Goal: Check status

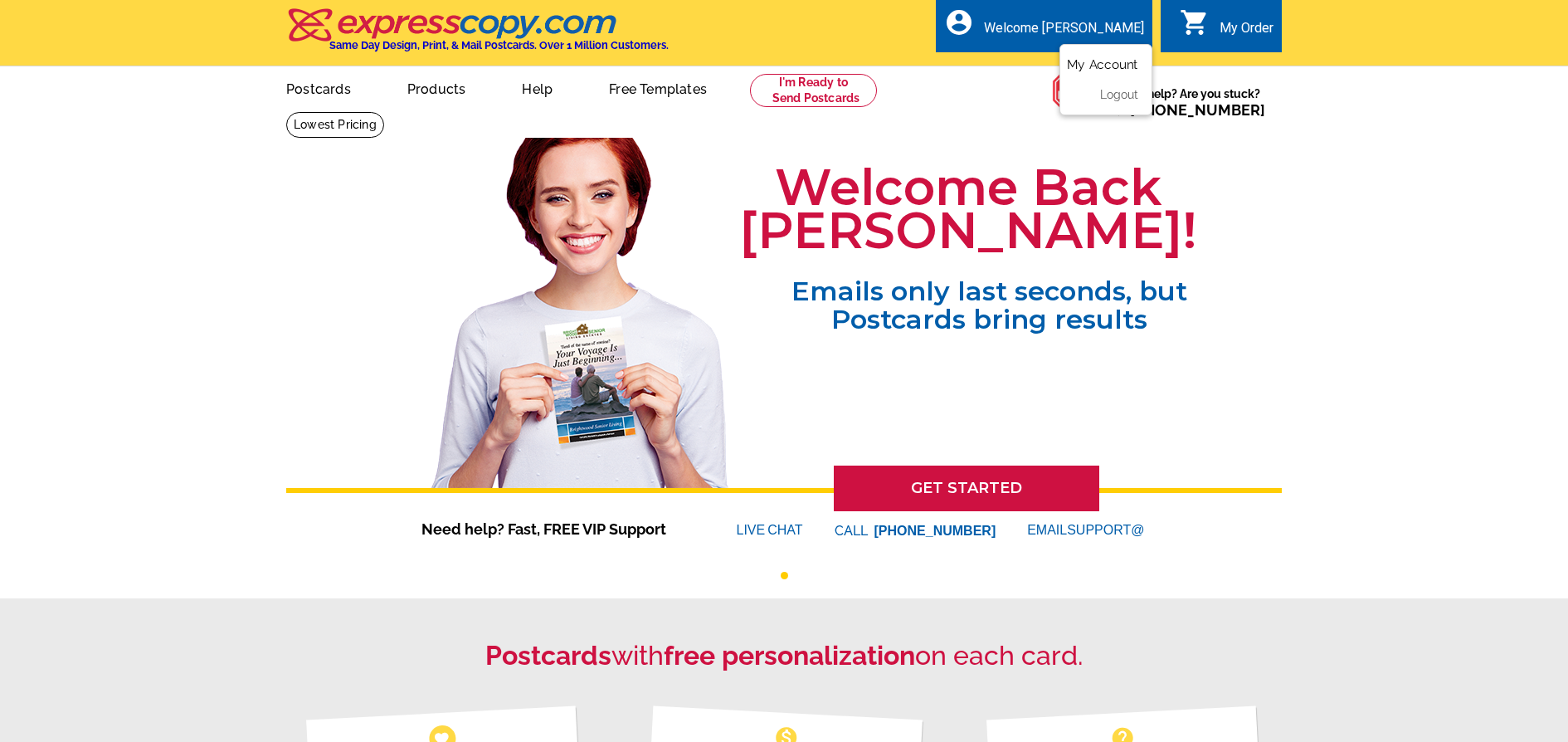
click at [1116, 66] on link "My Account" at bounding box center [1103, 63] width 72 height 15
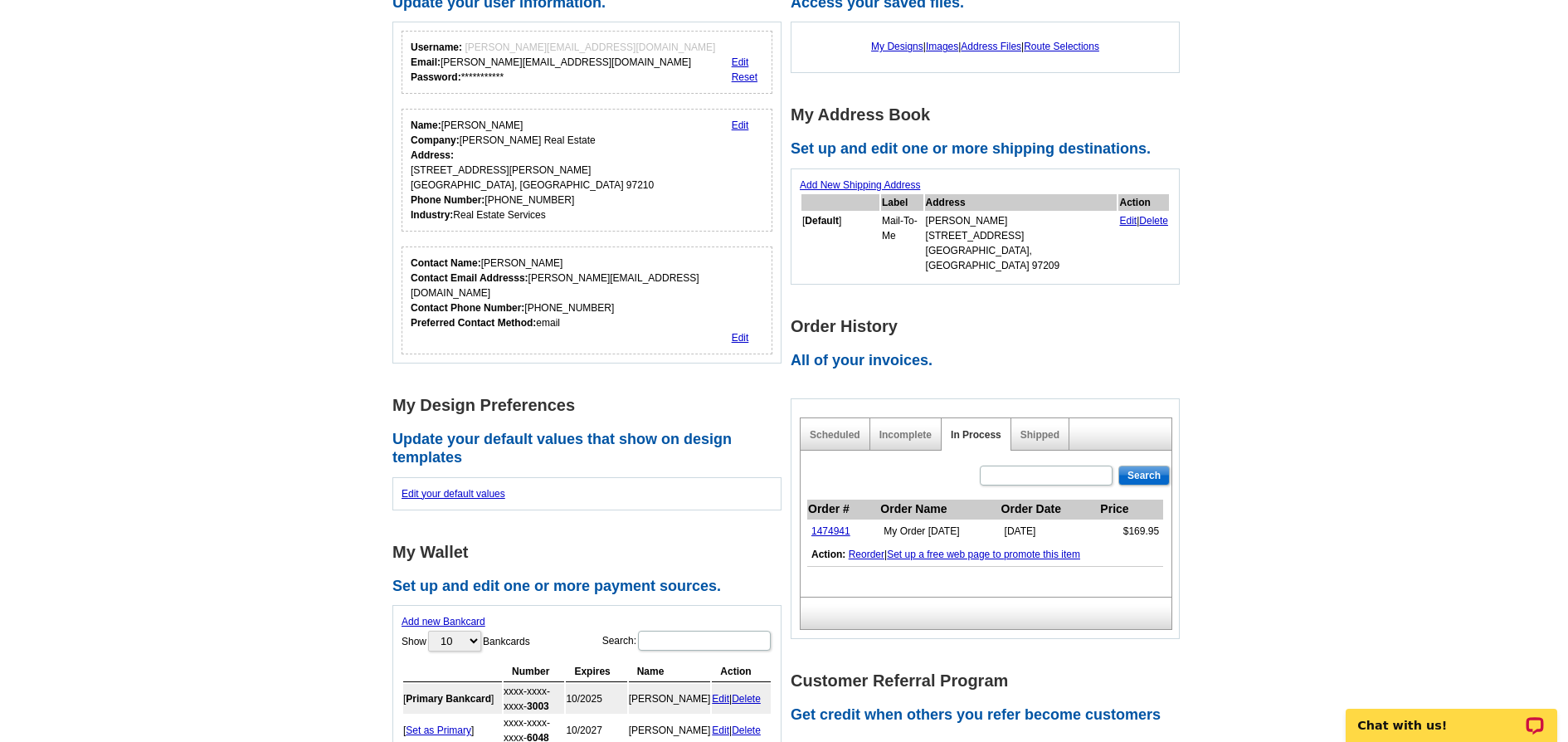
scroll to position [179, 0]
click at [833, 524] on link "1474941" at bounding box center [831, 530] width 39 height 12
